Goal: Communication & Community: Answer question/provide support

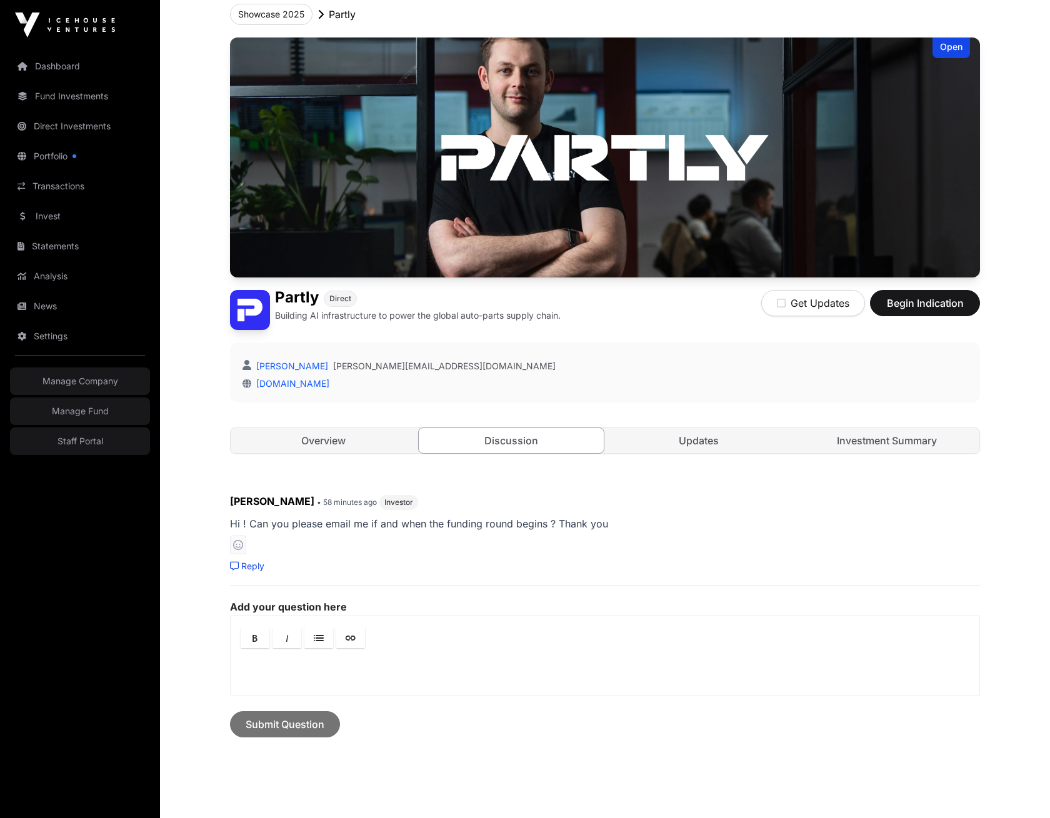
scroll to position [76, 0]
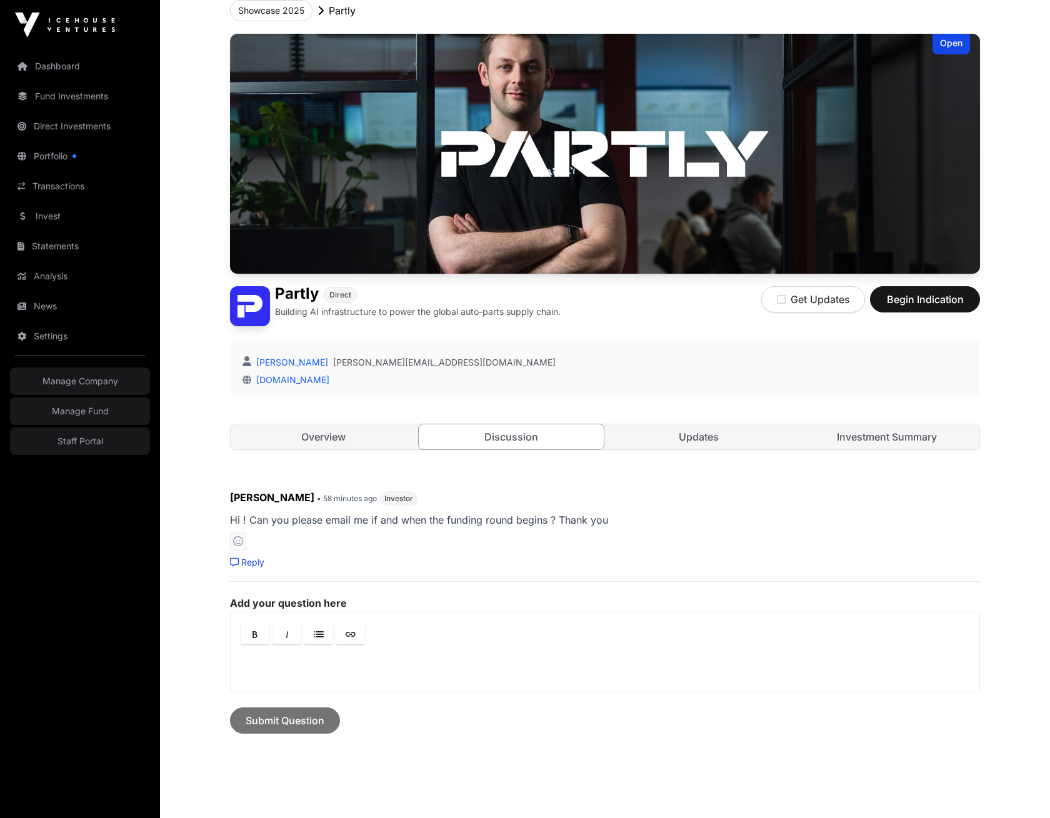
click at [309, 658] on p at bounding box center [605, 664] width 726 height 15
click at [253, 562] on link "Reply" at bounding box center [247, 562] width 34 height 12
click at [343, 649] on p at bounding box center [605, 651] width 726 height 15
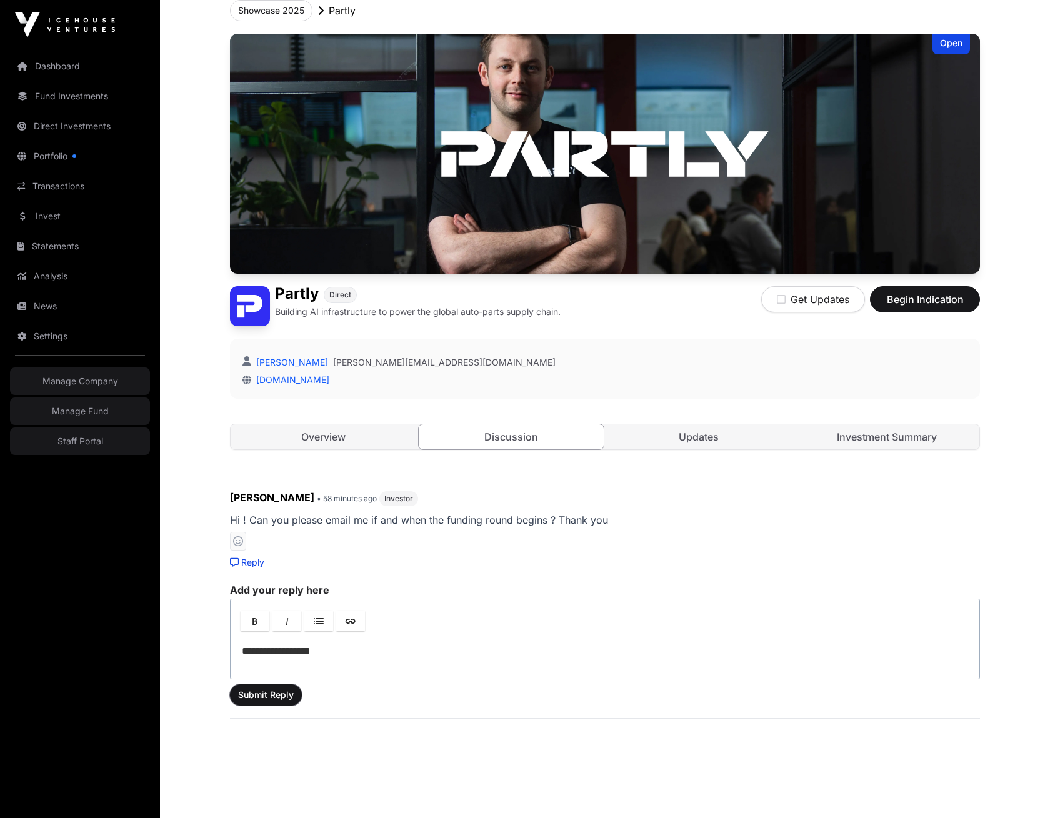
click at [274, 696] on span "Submit Reply" at bounding box center [266, 695] width 56 height 12
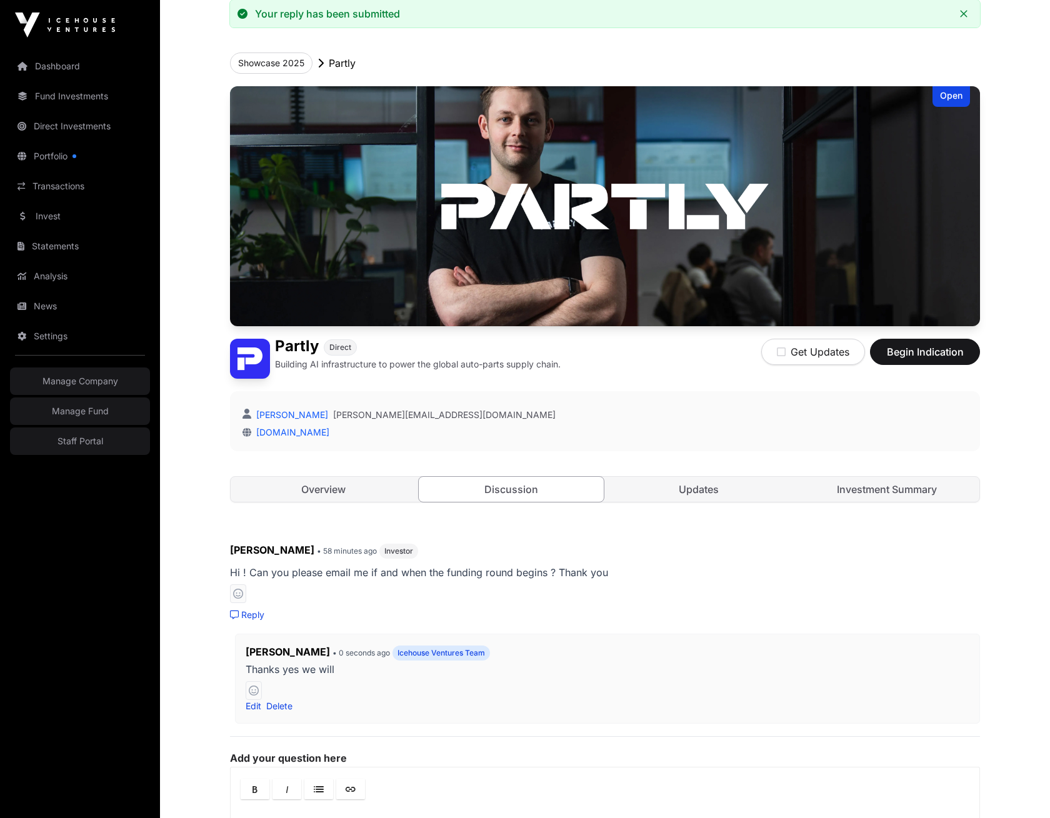
click at [78, 68] on link "Dashboard" at bounding box center [80, 65] width 140 height 27
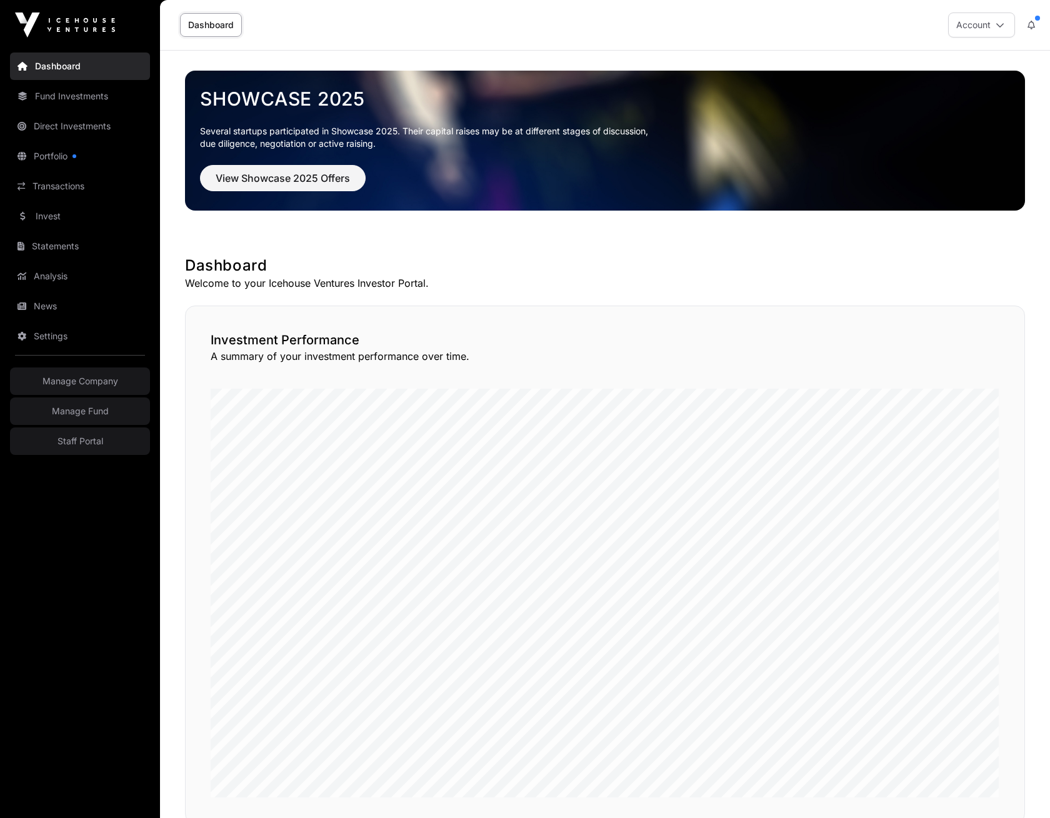
click at [94, 447] on link "Staff Portal" at bounding box center [80, 440] width 140 height 27
